Goal: Task Accomplishment & Management: Manage account settings

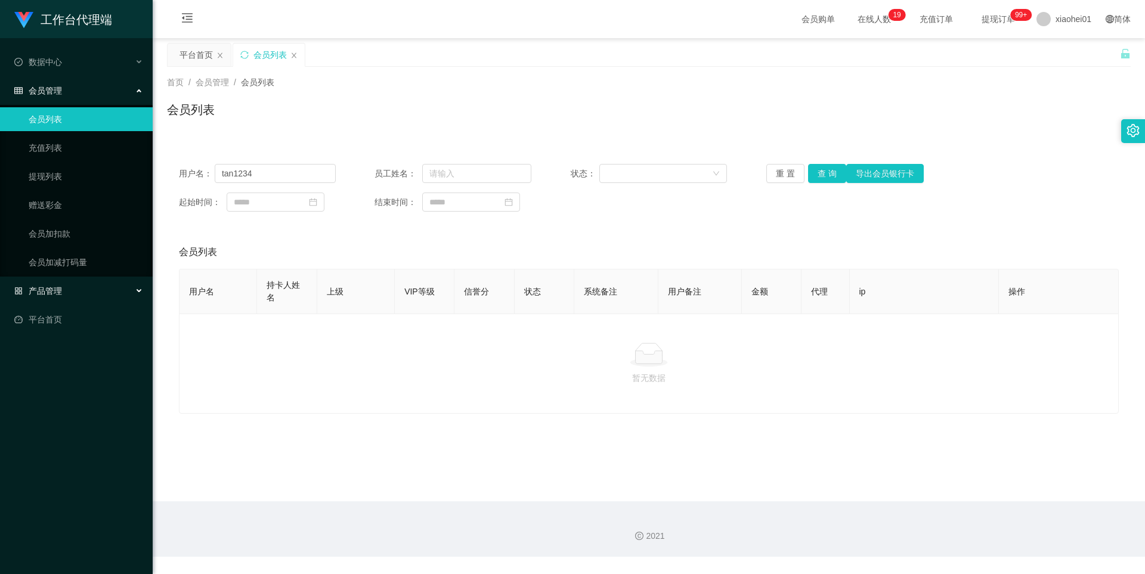
click at [48, 303] on div "产品管理" at bounding box center [76, 291] width 153 height 24
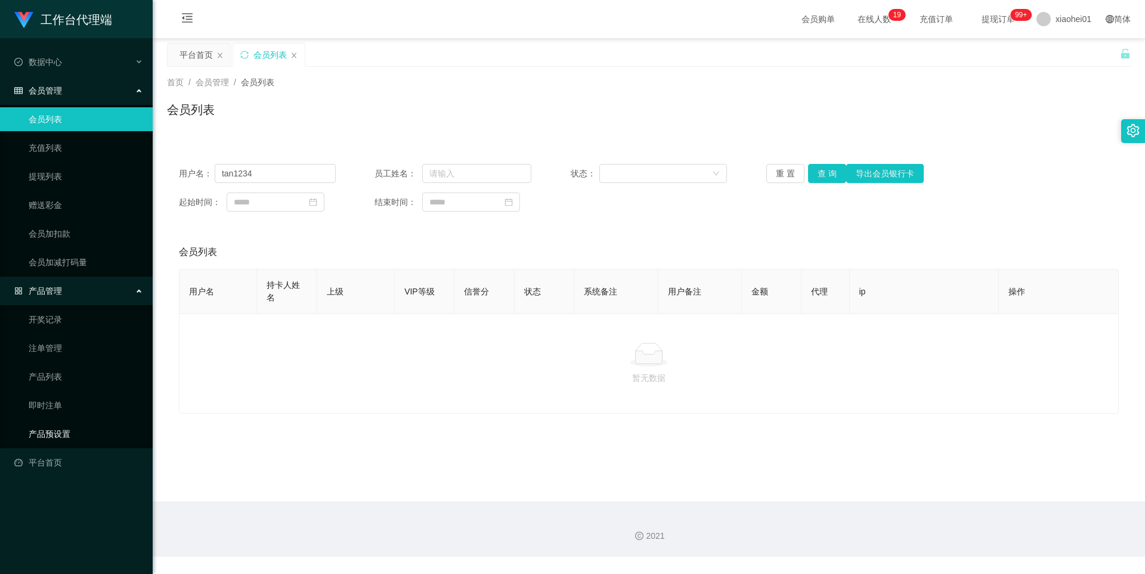
click at [66, 428] on link "产品预设置" at bounding box center [86, 434] width 114 height 24
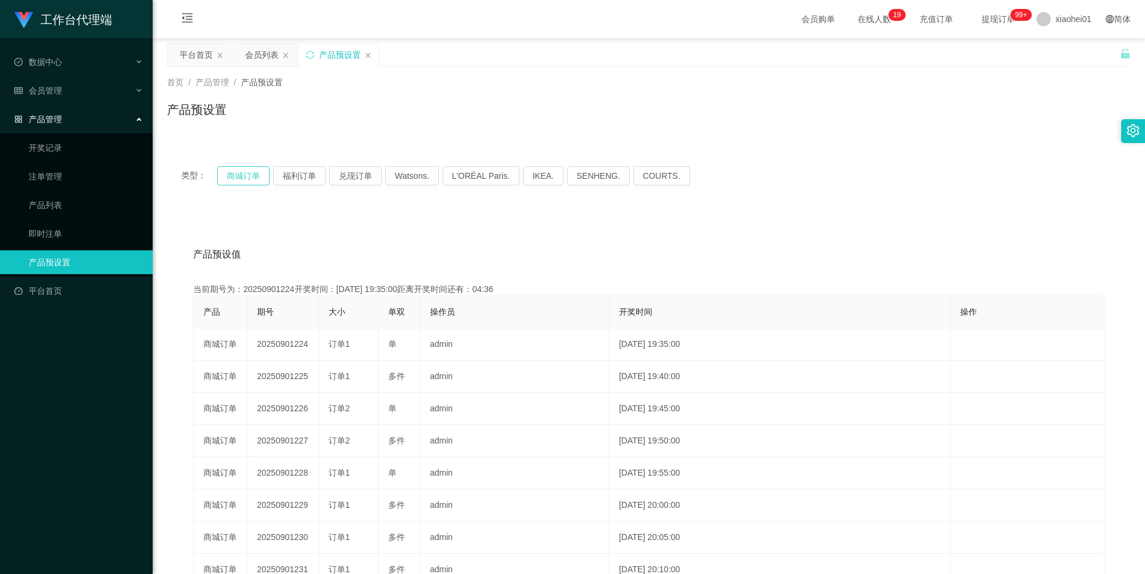
click at [246, 173] on button "商城订单" at bounding box center [243, 175] width 52 height 19
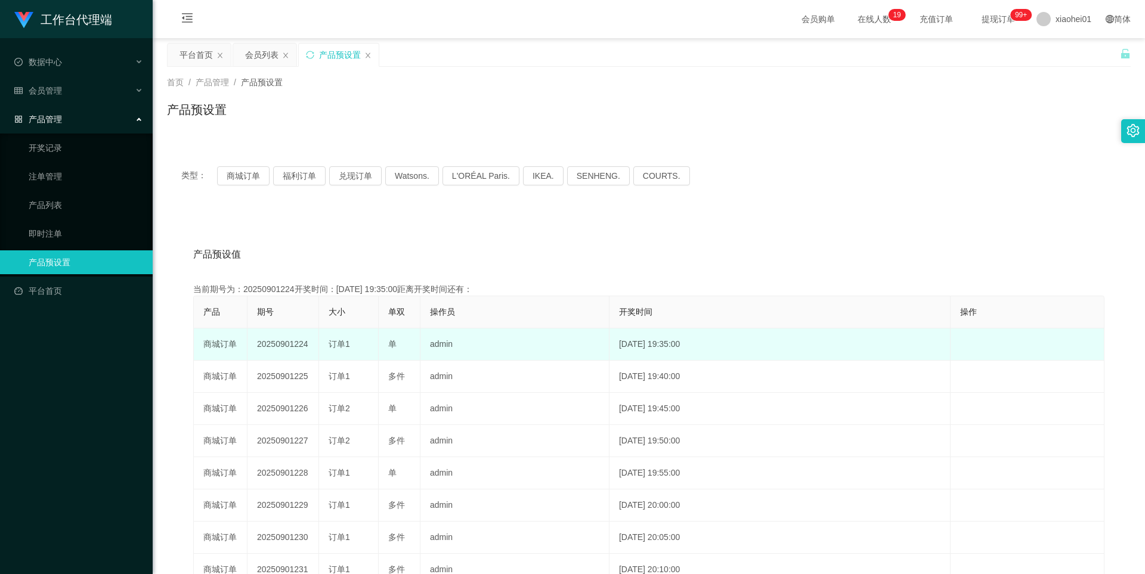
click at [292, 348] on td "20250901224" at bounding box center [283, 344] width 72 height 32
copy td "20250901224"
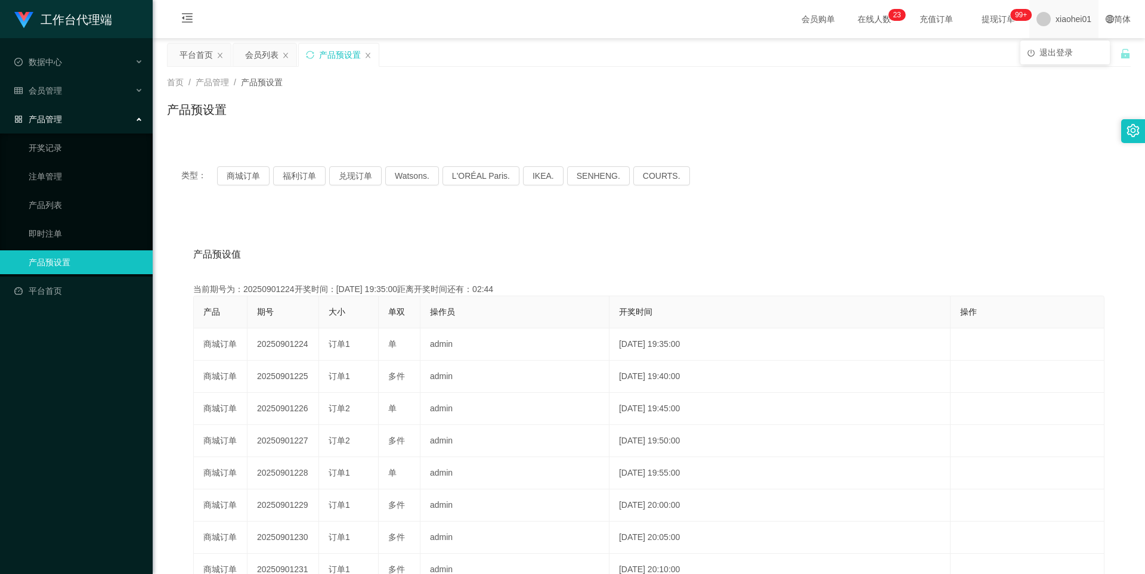
click at [1043, 29] on div "xiaohei01" at bounding box center [1063, 19] width 69 height 38
click at [1042, 28] on div "xiaohei01" at bounding box center [1063, 19] width 69 height 38
click at [1039, 55] on li "退出登录" at bounding box center [1064, 52] width 89 height 19
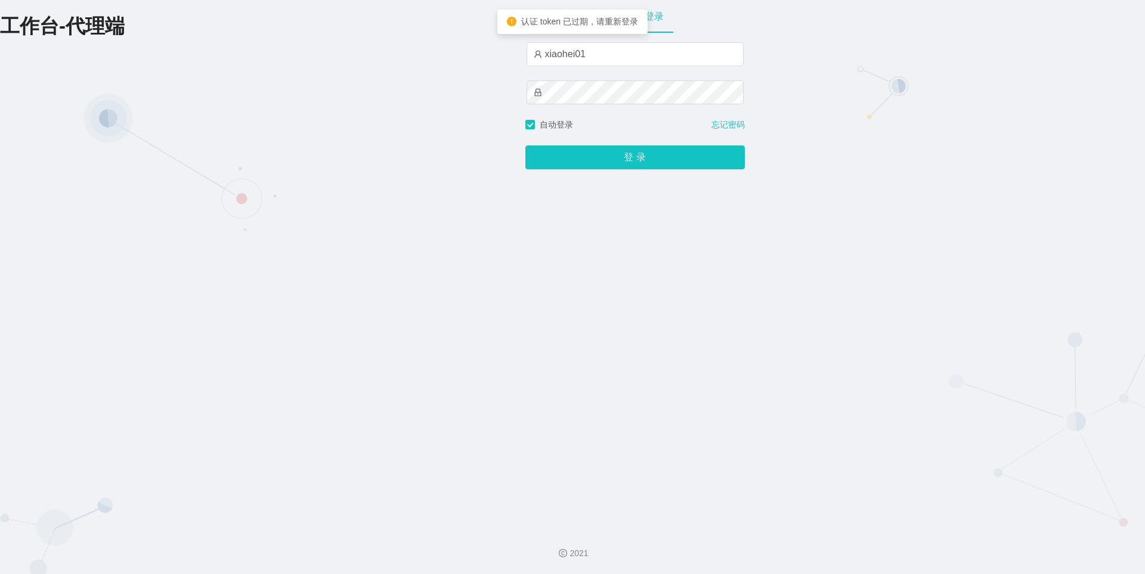
click at [627, 69] on div "xiaohei01" at bounding box center [634, 80] width 217 height 76
click at [625, 57] on input "xiaohei01" at bounding box center [634, 54] width 217 height 24
type input "xiaohei03"
click at [599, 159] on button "登 录" at bounding box center [634, 157] width 219 height 24
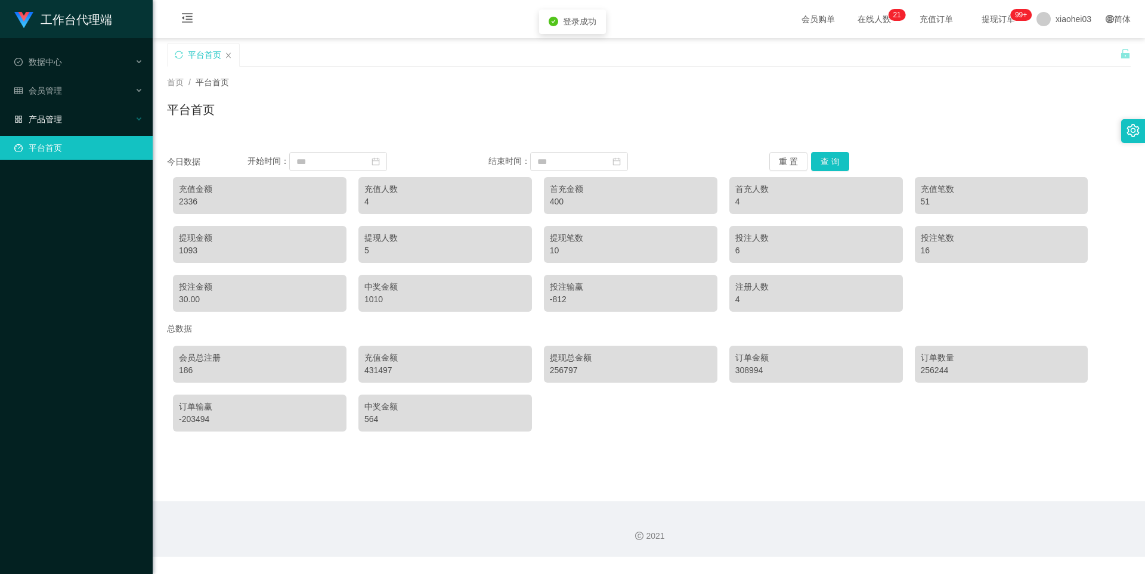
click at [60, 125] on div "产品管理" at bounding box center [76, 119] width 153 height 24
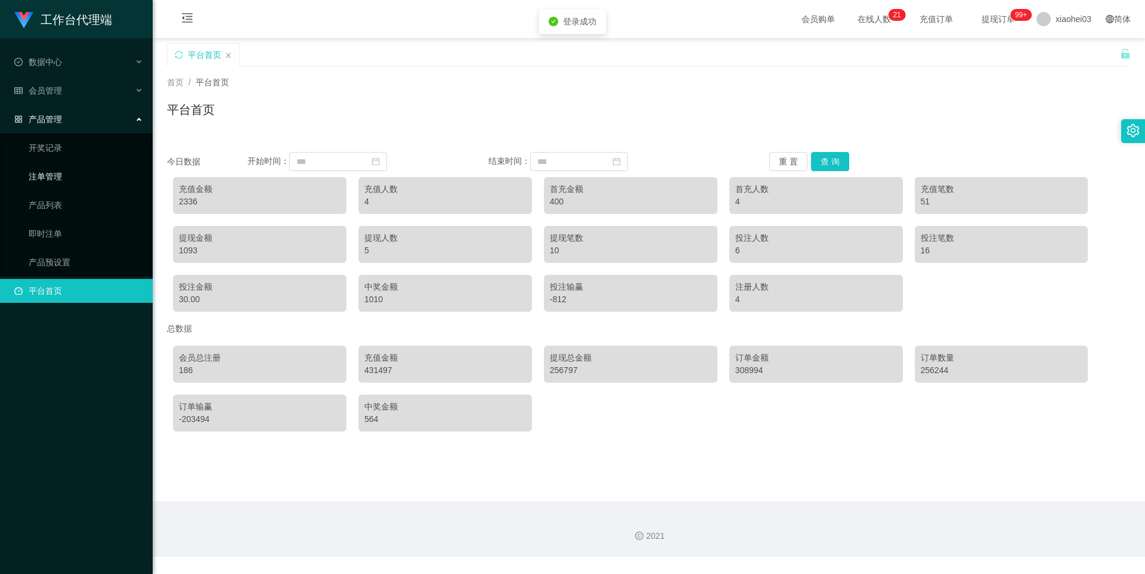
click at [50, 165] on link "注单管理" at bounding box center [86, 177] width 114 height 24
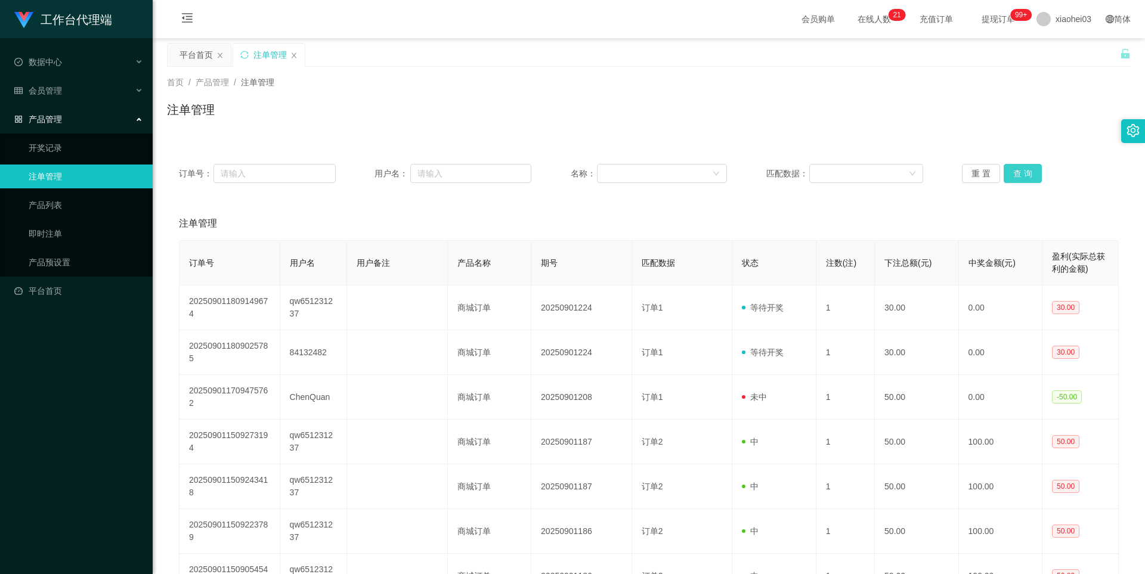
click at [1014, 172] on button "查 询" at bounding box center [1022, 173] width 38 height 19
click at [1014, 172] on div "重 置 查 询" at bounding box center [1040, 173] width 157 height 19
click at [69, 95] on div "会员管理" at bounding box center [76, 91] width 153 height 24
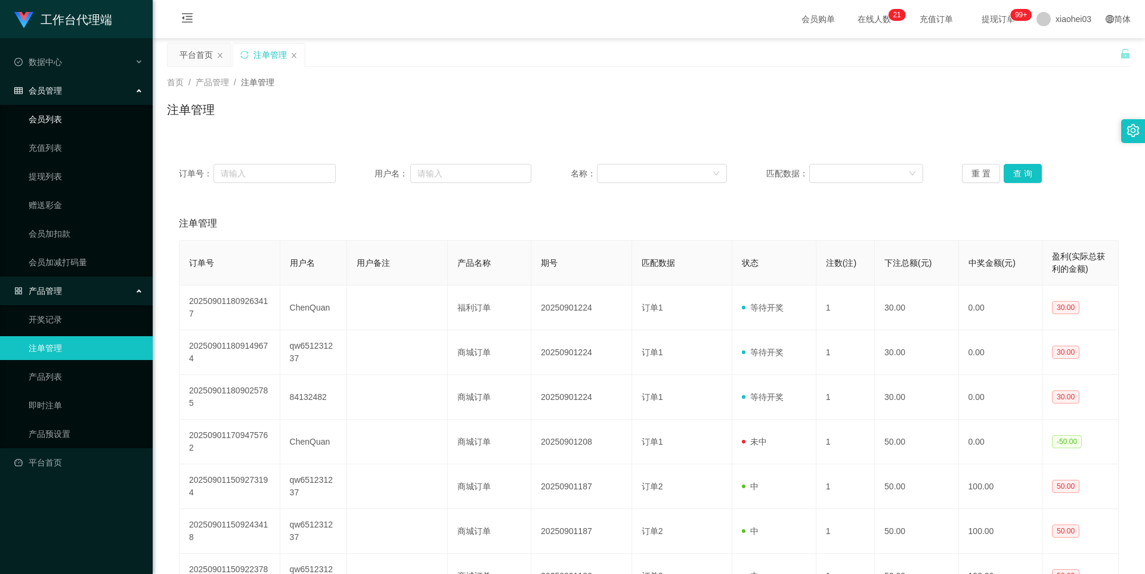
click at [57, 94] on span "会员管理" at bounding box center [38, 91] width 48 height 10
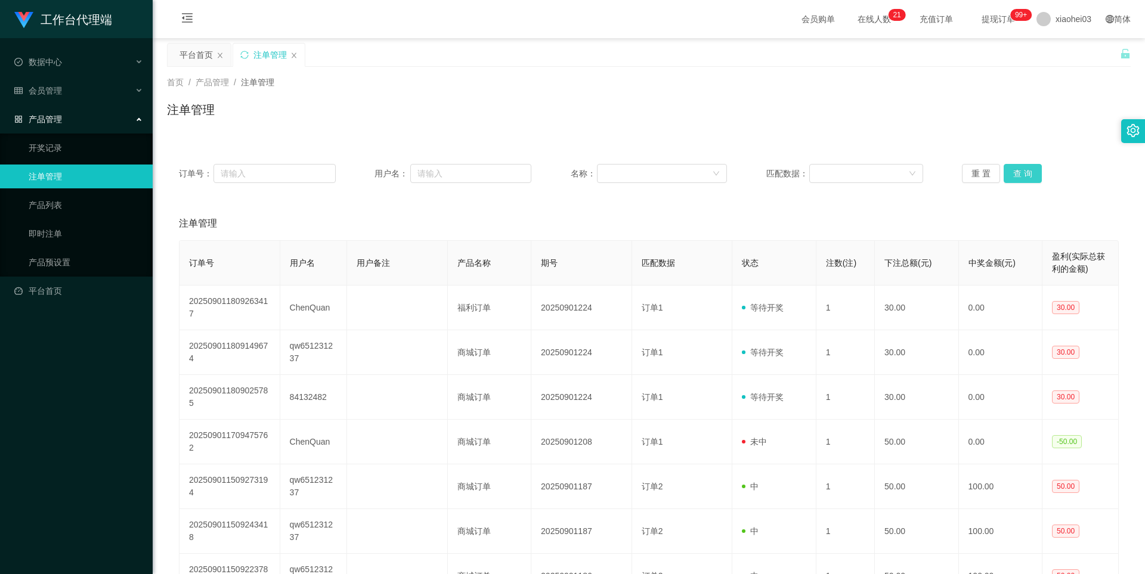
click at [1008, 169] on button "查 询" at bounding box center [1022, 173] width 38 height 19
click at [1008, 169] on div "重 置 查 询" at bounding box center [1040, 173] width 157 height 19
